Goal: Task Accomplishment & Management: Manage account settings

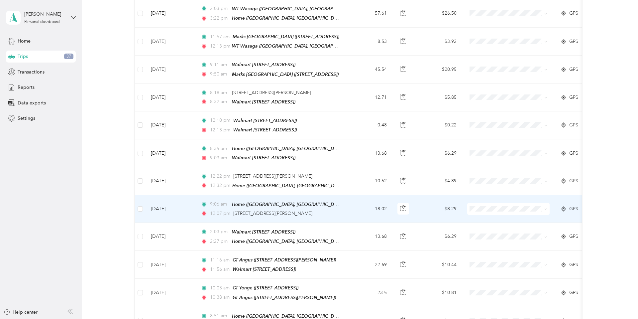
scroll to position [340, 0]
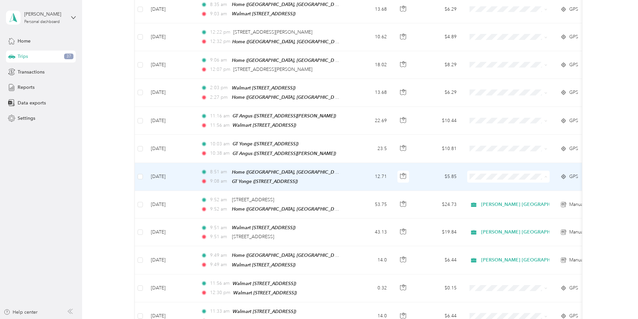
click at [491, 179] on span "[PERSON_NAME] [GEOGRAPHIC_DATA]" at bounding box center [529, 180] width 90 height 7
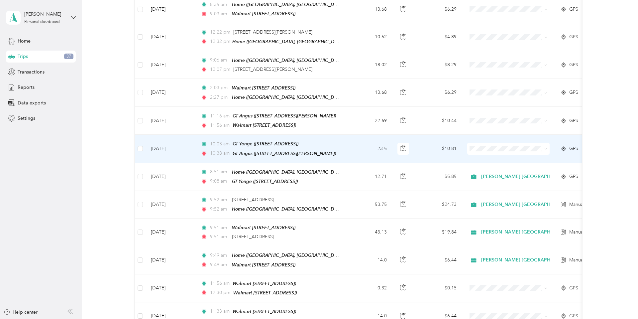
click at [487, 152] on span "[PERSON_NAME] [GEOGRAPHIC_DATA]" at bounding box center [529, 151] width 90 height 7
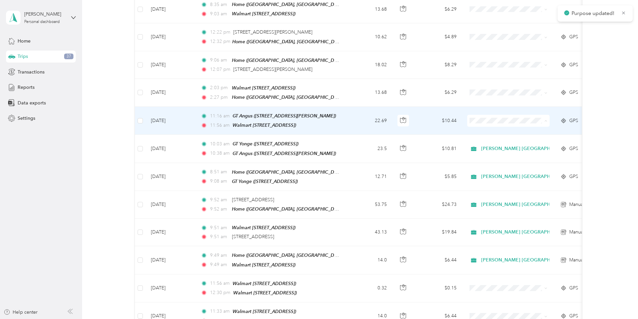
click at [487, 128] on ol "[PERSON_NAME] [GEOGRAPHIC_DATA] Personal" at bounding box center [523, 131] width 111 height 23
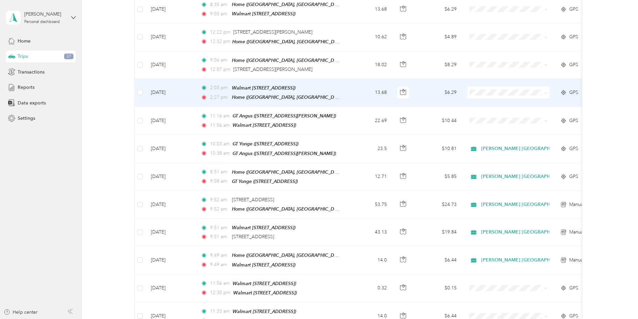
click at [488, 98] on span "[PERSON_NAME] [GEOGRAPHIC_DATA]" at bounding box center [529, 98] width 90 height 7
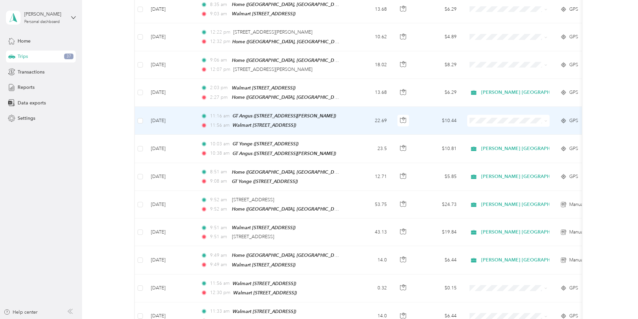
click at [491, 126] on li "[PERSON_NAME] [GEOGRAPHIC_DATA]" at bounding box center [523, 124] width 111 height 12
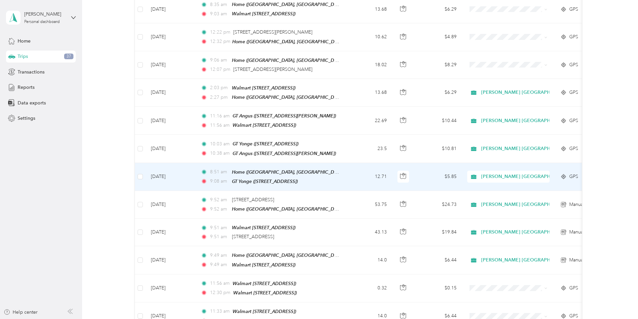
click at [165, 167] on td "[DATE]" at bounding box center [171, 177] width 50 height 28
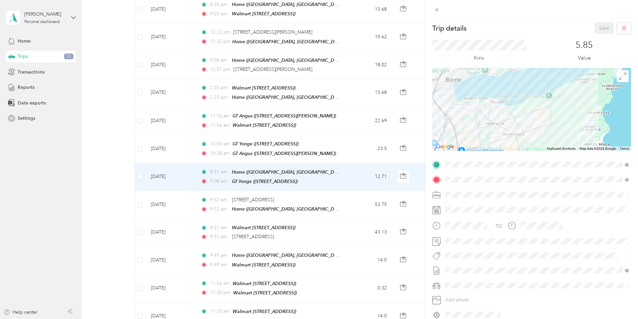
click at [478, 268] on span "Trends Intl Continuity" at bounding box center [471, 268] width 39 height 6
click at [602, 30] on button "Save" at bounding box center [604, 28] width 19 height 12
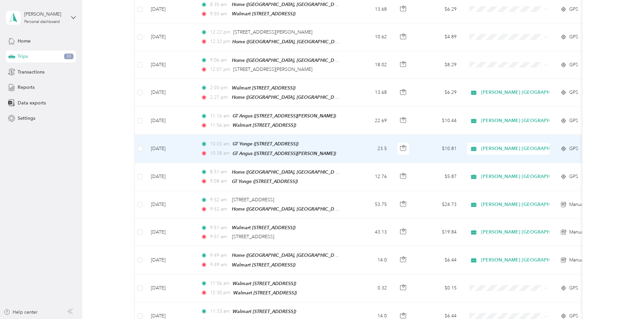
click at [165, 139] on td "[DATE]" at bounding box center [171, 149] width 50 height 28
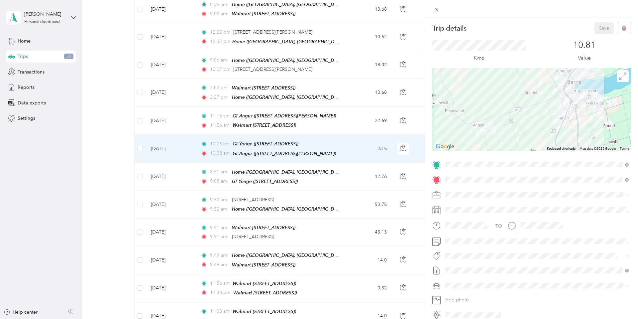
click at [469, 269] on li "Trends Intl Continuity" at bounding box center [537, 266] width 188 height 13
click at [165, 112] on div "Trip details Save This trip cannot be edited because it is either under review,…" at bounding box center [319, 159] width 638 height 319
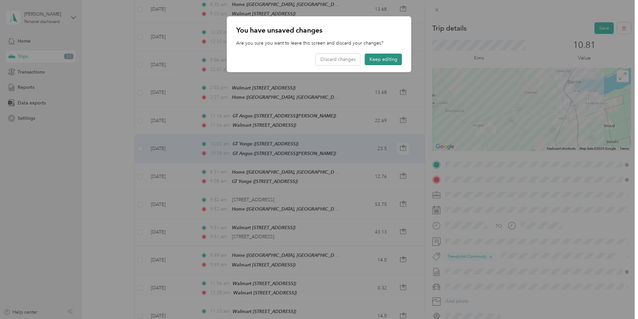
click at [387, 61] on button "Keep editing" at bounding box center [383, 60] width 37 height 12
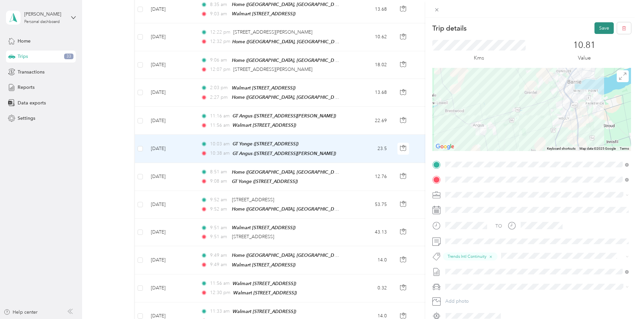
click at [607, 28] on button "Save" at bounding box center [604, 28] width 19 height 12
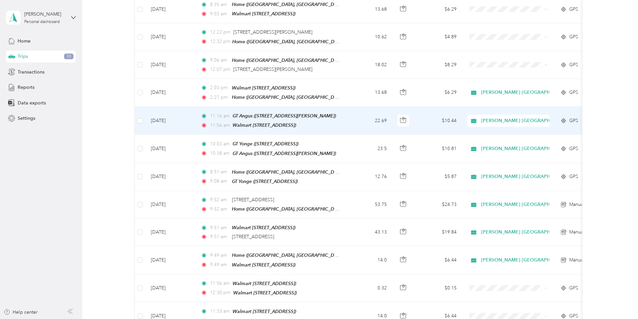
click at [166, 113] on td "[DATE]" at bounding box center [171, 121] width 50 height 28
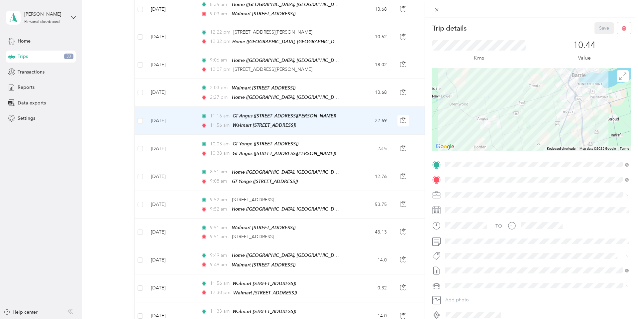
click at [472, 266] on span "Trends Intl Continuity" at bounding box center [471, 268] width 39 height 6
click at [601, 27] on button "Save" at bounding box center [604, 28] width 19 height 12
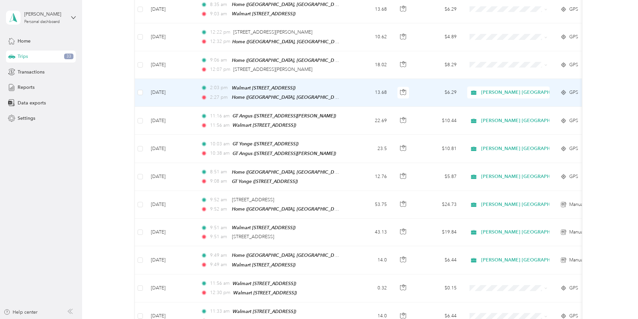
click at [163, 86] on td "[DATE]" at bounding box center [171, 93] width 50 height 28
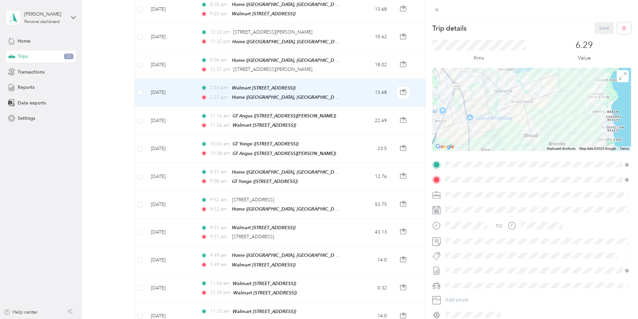
click at [468, 267] on button "Trends Intl Continuity" at bounding box center [472, 266] width 48 height 8
click at [601, 29] on button "Save" at bounding box center [604, 28] width 19 height 12
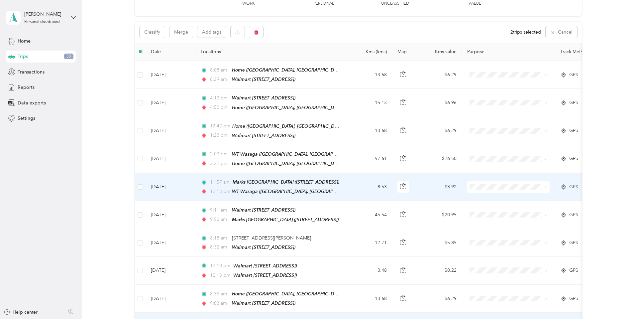
scroll to position [55, 0]
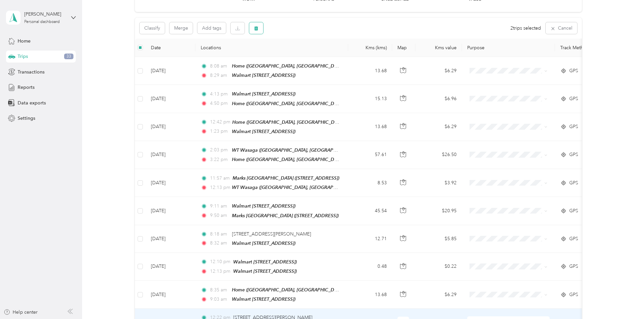
click at [254, 29] on icon "button" at bounding box center [256, 28] width 5 height 5
click at [303, 58] on button "Yes" at bounding box center [306, 56] width 13 height 11
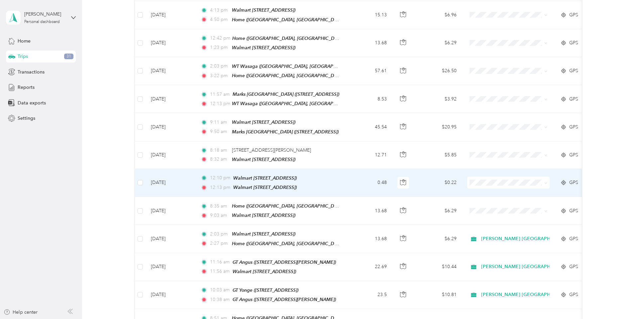
scroll to position [142, 0]
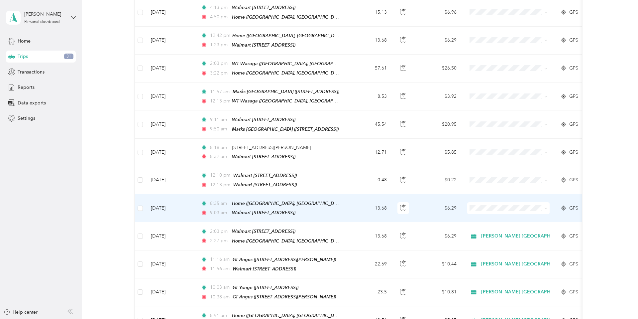
click at [493, 215] on li "[PERSON_NAME] [GEOGRAPHIC_DATA]" at bounding box center [523, 215] width 111 height 12
click at [162, 202] on td "[DATE]" at bounding box center [171, 208] width 50 height 28
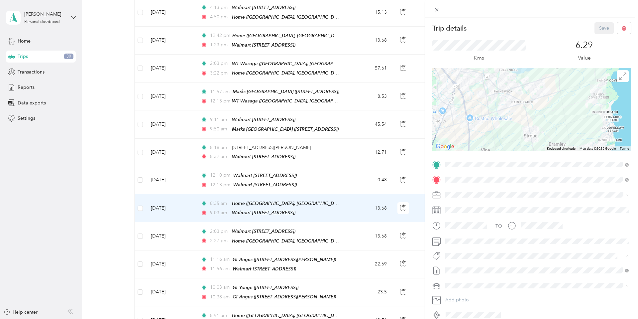
click at [469, 280] on button "P&g Continuity" at bounding box center [466, 280] width 37 height 8
click at [604, 28] on button "Save" at bounding box center [604, 28] width 19 height 12
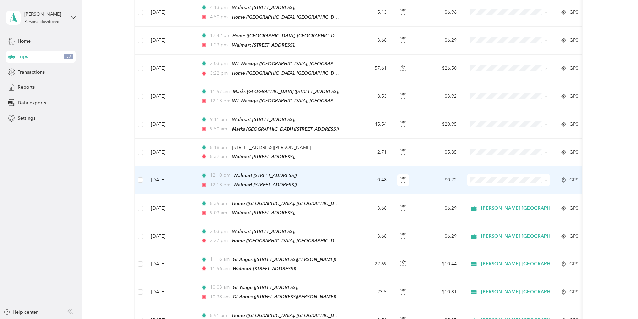
click at [497, 189] on li "[PERSON_NAME] [GEOGRAPHIC_DATA]" at bounding box center [523, 185] width 111 height 12
click at [164, 175] on td "[DATE]" at bounding box center [171, 180] width 50 height 28
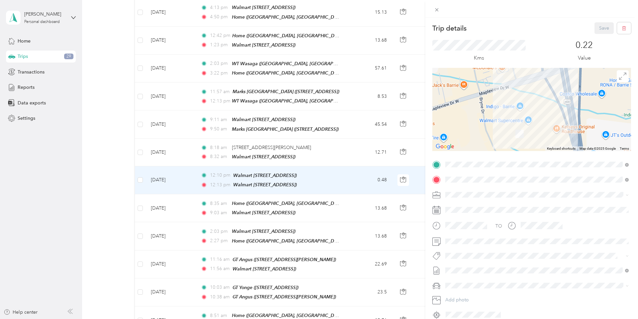
click at [471, 228] on div "Zehrs Yonge [STREET_ADDRESS]" at bounding box center [479, 231] width 42 height 14
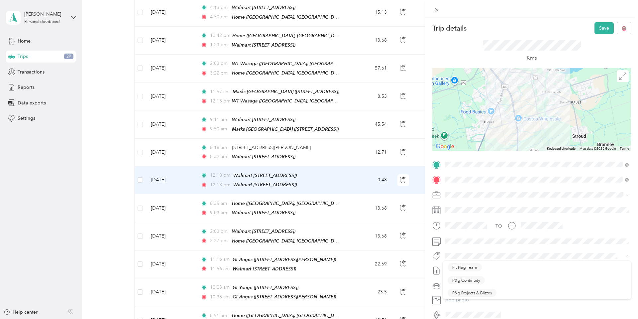
scroll to position [3, 0]
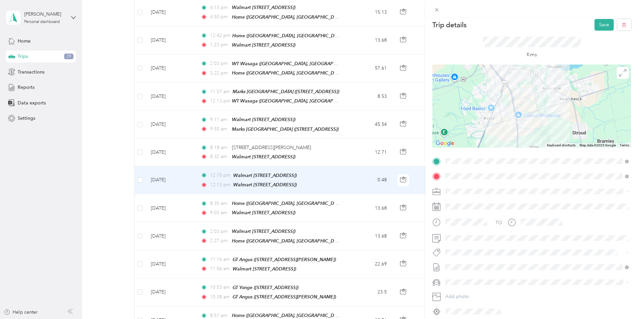
click at [472, 277] on button "P&g Continuity" at bounding box center [466, 277] width 37 height 8
click at [605, 25] on button "Save" at bounding box center [604, 25] width 19 height 12
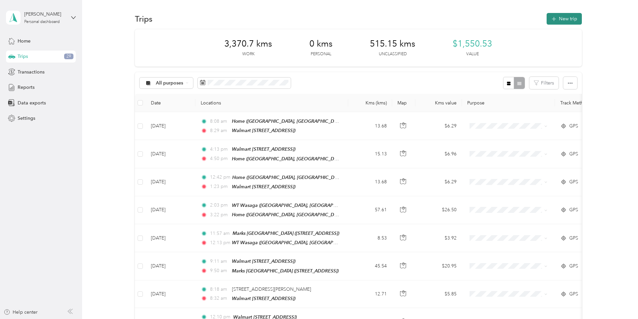
click at [566, 17] on button "New trip" at bounding box center [564, 19] width 35 height 12
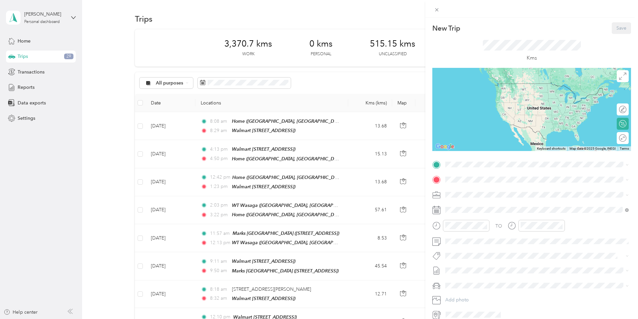
click at [481, 254] on div "Zehrs Yonge [STREET_ADDRESS]" at bounding box center [479, 257] width 42 height 14
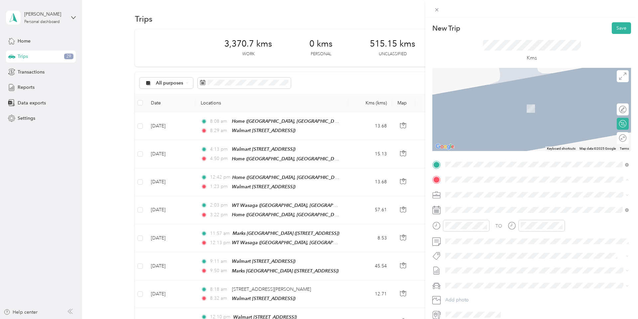
click at [468, 210] on span "[STREET_ADDRESS]" at bounding box center [479, 213] width 42 height 6
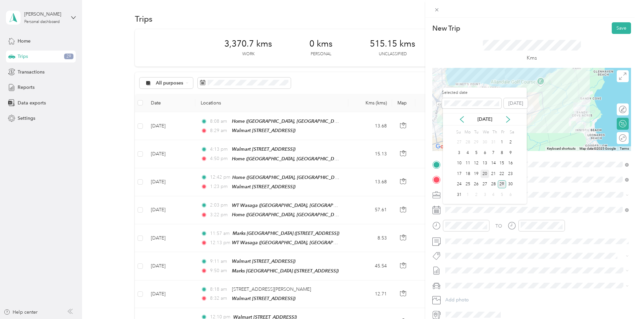
click at [486, 173] on div "20" at bounding box center [485, 174] width 9 height 8
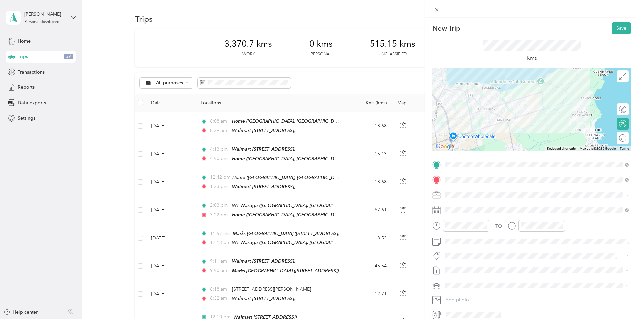
click at [468, 281] on button "P&g Continuity" at bounding box center [466, 280] width 37 height 8
click at [621, 29] on button "Save" at bounding box center [621, 28] width 19 height 12
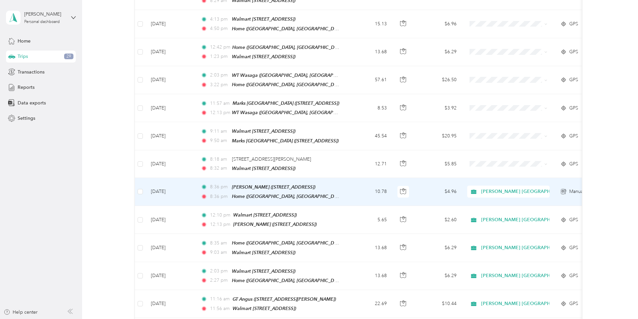
scroll to position [127, 0]
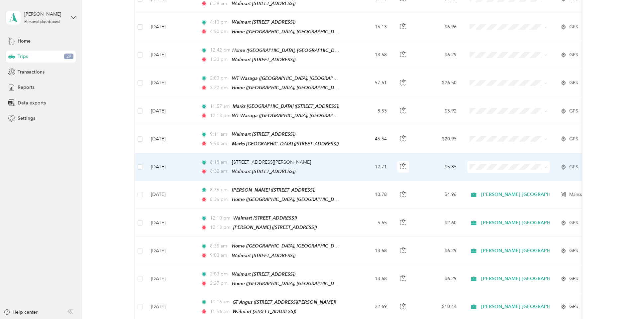
click at [166, 162] on td "[DATE]" at bounding box center [171, 167] width 50 height 28
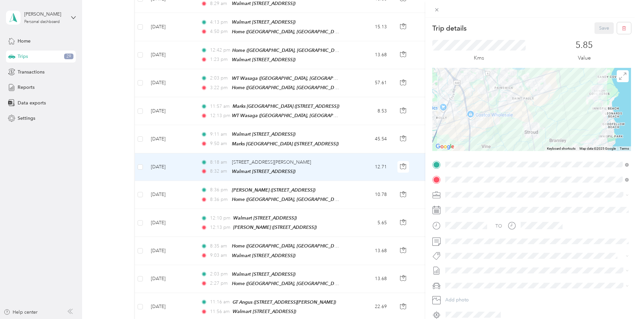
click at [469, 193] on div "[STREET_ADDRESS]" at bounding box center [479, 194] width 42 height 14
click at [463, 207] on div "[PERSON_NAME] [GEOGRAPHIC_DATA]" at bounding box center [537, 203] width 179 height 7
click at [471, 280] on span "P&g Continuity" at bounding box center [466, 278] width 28 height 6
click at [604, 29] on button "Save" at bounding box center [604, 28] width 19 height 12
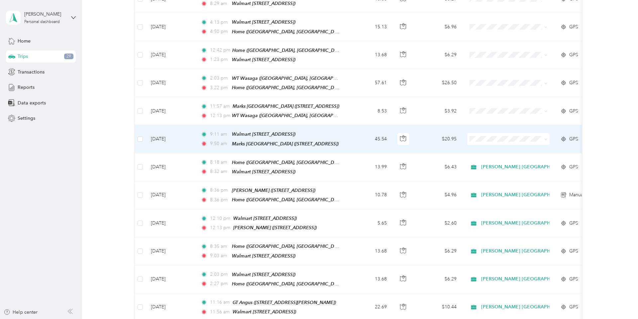
click at [163, 134] on td "[DATE]" at bounding box center [171, 139] width 50 height 28
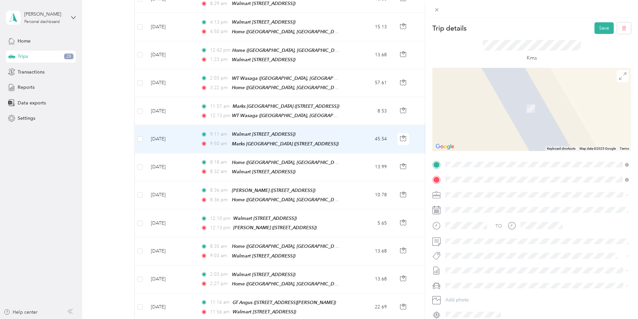
click at [488, 205] on span "[STREET_ADDRESS]" at bounding box center [479, 203] width 42 height 6
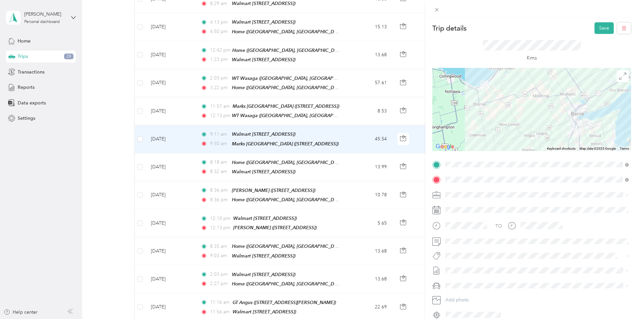
click at [462, 205] on span "[PERSON_NAME] [GEOGRAPHIC_DATA]" at bounding box center [491, 204] width 86 height 6
click at [460, 278] on span "P&g Continuity" at bounding box center [466, 279] width 28 height 6
click at [605, 30] on button "Save" at bounding box center [604, 28] width 19 height 12
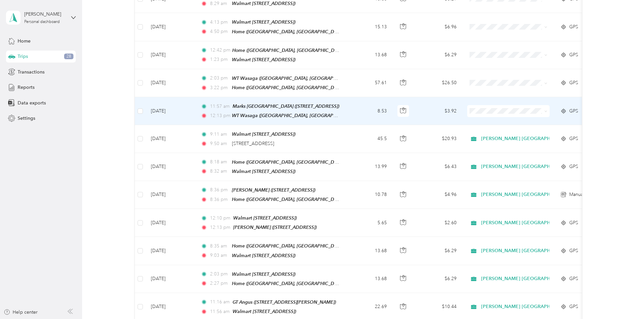
click at [161, 107] on td "[DATE]" at bounding box center [171, 111] width 50 height 28
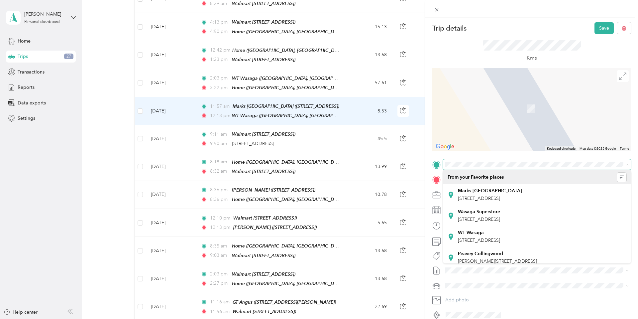
click at [458, 159] on span at bounding box center [537, 164] width 188 height 11
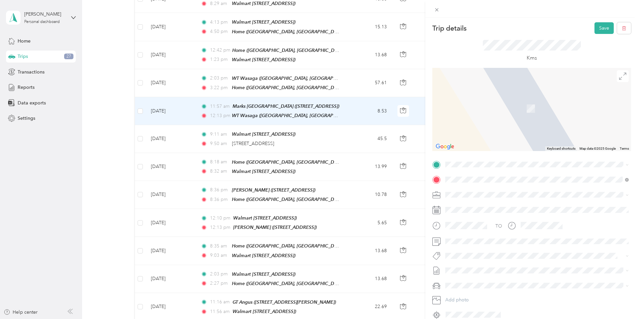
click at [478, 191] on span "[STREET_ADDRESS]" at bounding box center [479, 188] width 42 height 6
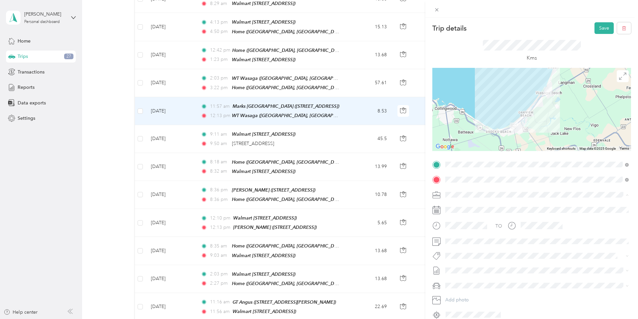
click at [462, 206] on li "[PERSON_NAME] [GEOGRAPHIC_DATA]" at bounding box center [537, 206] width 188 height 12
click at [470, 280] on button "P&g Continuity" at bounding box center [466, 279] width 37 height 8
click at [603, 28] on button "Save" at bounding box center [604, 28] width 19 height 12
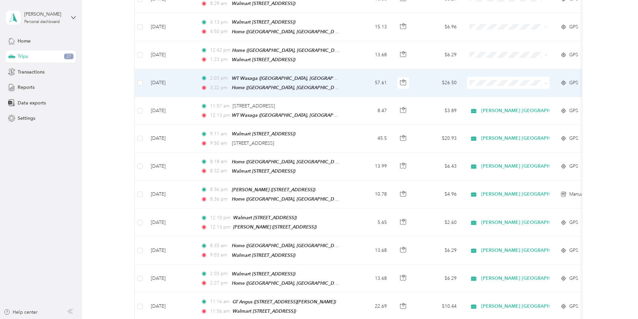
click at [489, 92] on span "[PERSON_NAME] [GEOGRAPHIC_DATA]" at bounding box center [529, 89] width 90 height 7
click at [159, 79] on td "[DATE]" at bounding box center [171, 83] width 50 height 28
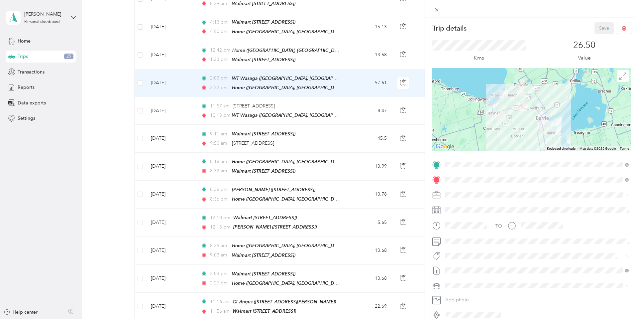
click at [468, 281] on li "P&g Continuity" at bounding box center [537, 280] width 188 height 13
click at [141, 52] on div "Trip details Save This trip cannot be edited because it is either under review,…" at bounding box center [319, 159] width 638 height 319
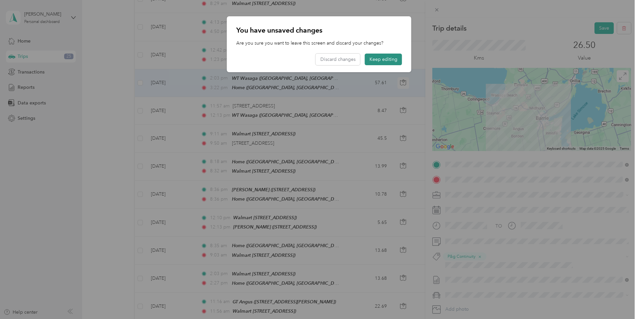
click at [388, 60] on button "Keep editing" at bounding box center [383, 60] width 37 height 12
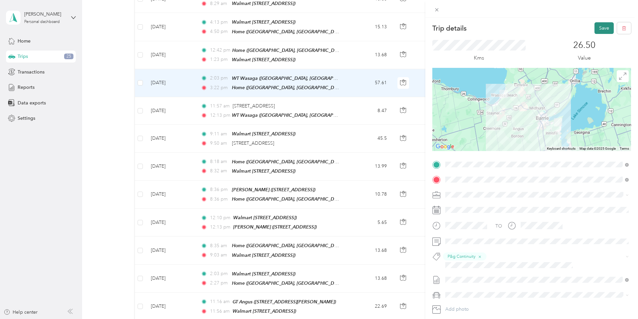
click at [601, 30] on button "Save" at bounding box center [604, 28] width 19 height 12
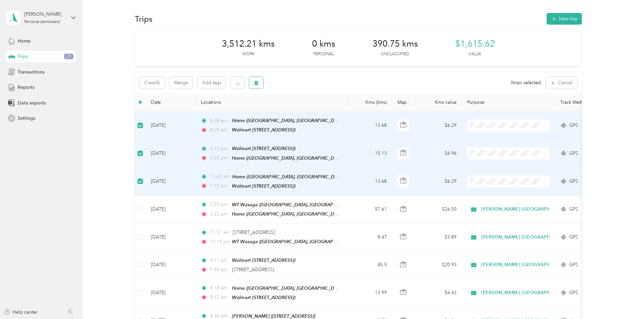
click at [258, 83] on icon "button" at bounding box center [256, 82] width 5 height 5
click at [305, 112] on button "Yes" at bounding box center [306, 110] width 13 height 11
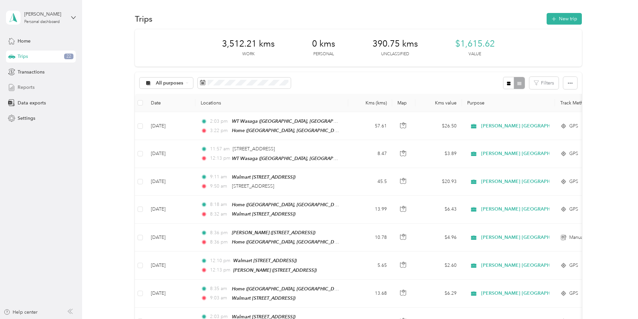
click at [27, 86] on span "Reports" at bounding box center [26, 87] width 17 height 7
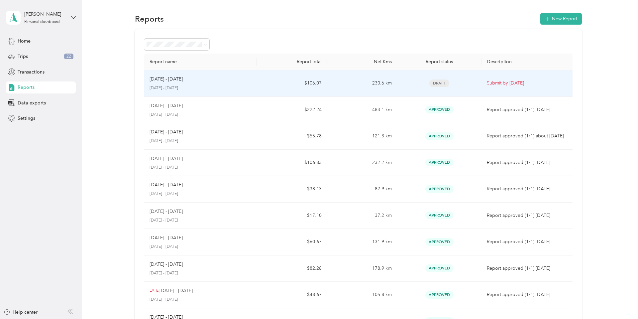
click at [506, 83] on p "Submit by [DATE]" at bounding box center [528, 82] width 83 height 7
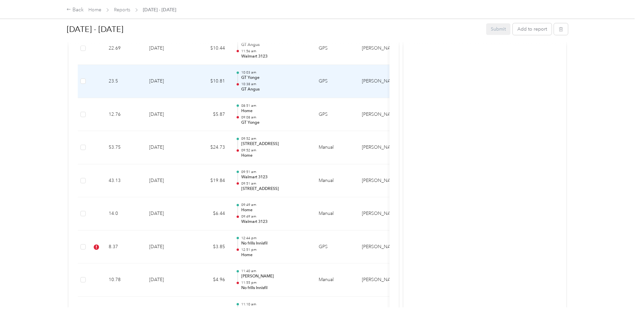
scroll to position [575, 0]
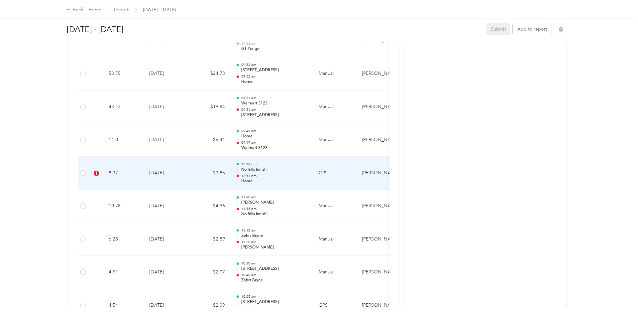
click at [158, 173] on td "[DATE]" at bounding box center [167, 173] width 47 height 33
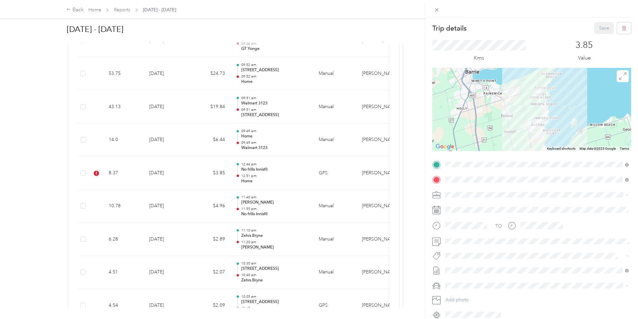
click at [157, 203] on div "Trip details Save This trip cannot be edited because it is either under review,…" at bounding box center [319, 159] width 638 height 319
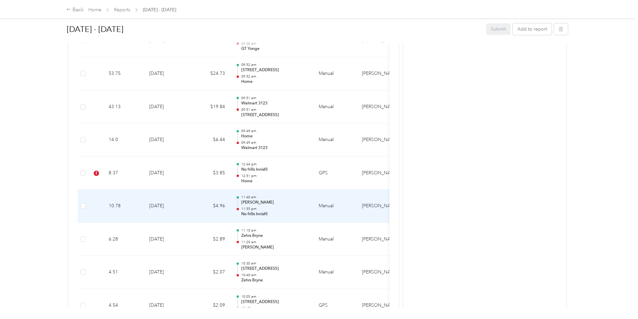
click at [155, 205] on td "[DATE]" at bounding box center [167, 206] width 47 height 33
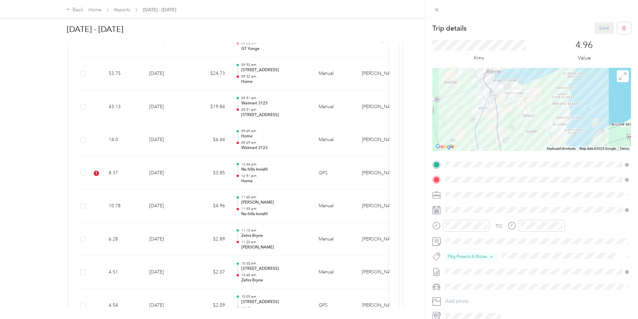
click at [157, 171] on div "Trip details Save This trip cannot be edited because it is either under review,…" at bounding box center [319, 159] width 638 height 319
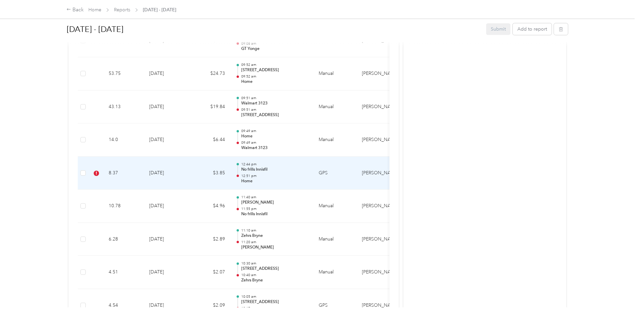
click at [156, 171] on td "[DATE]" at bounding box center [167, 173] width 47 height 33
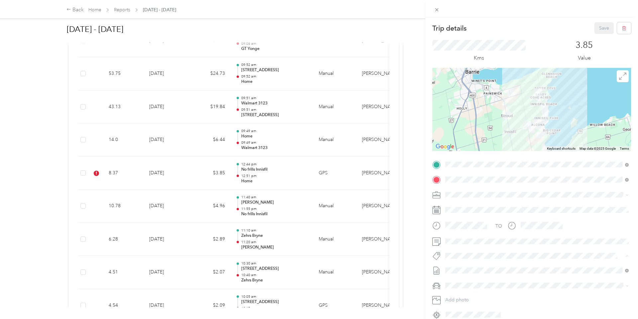
click at [471, 293] on span "P&g Projects & Blitzes" at bounding box center [472, 293] width 40 height 6
click at [604, 29] on button "Save" at bounding box center [604, 28] width 19 height 12
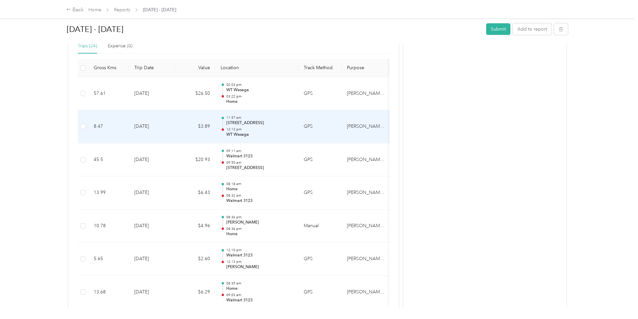
scroll to position [105, 0]
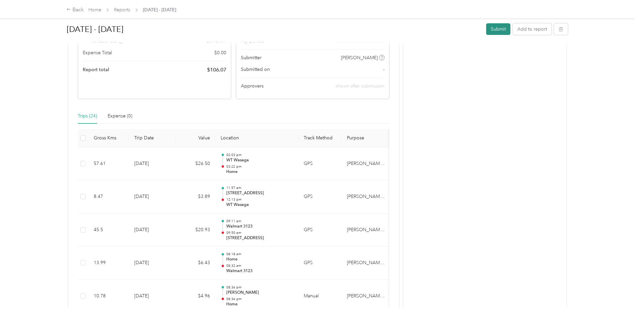
click at [503, 29] on button "Submit" at bounding box center [498, 29] width 24 height 12
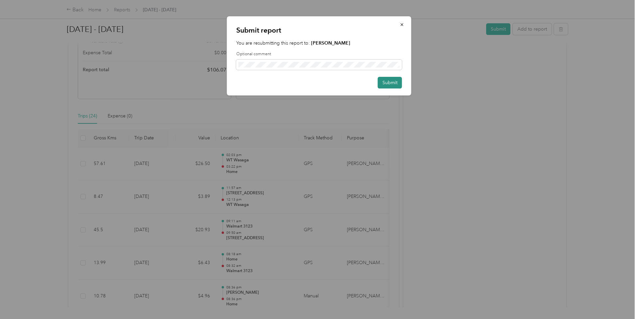
click at [389, 83] on button "Submit" at bounding box center [390, 83] width 24 height 12
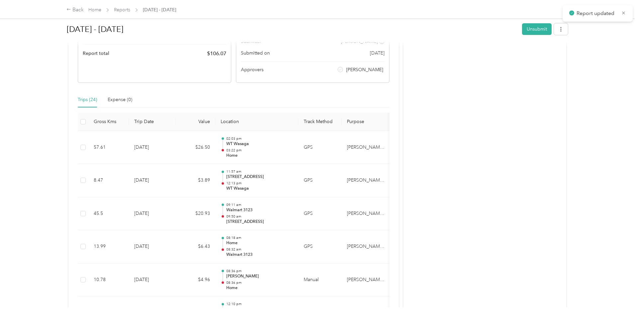
scroll to position [89, 0]
